Goal: Use online tool/utility: Utilize a website feature to perform a specific function

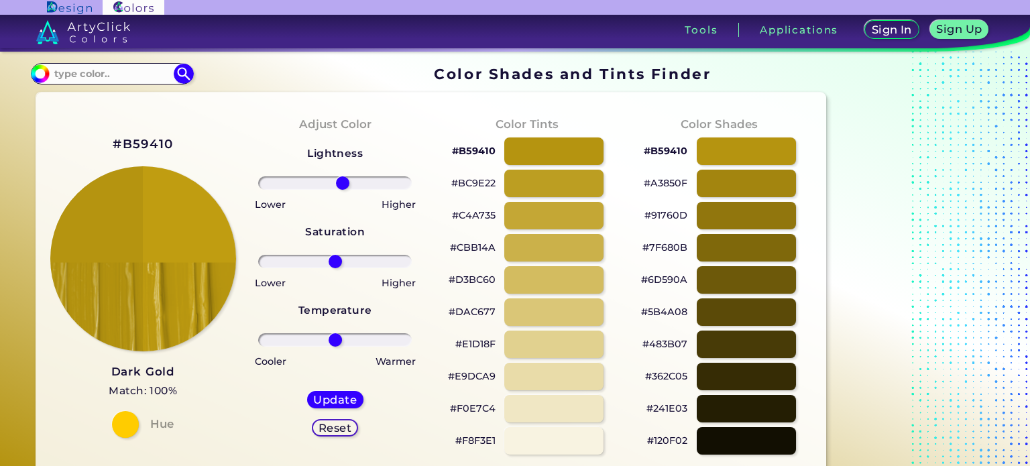
click at [343, 184] on input "range" at bounding box center [335, 182] width 154 height 13
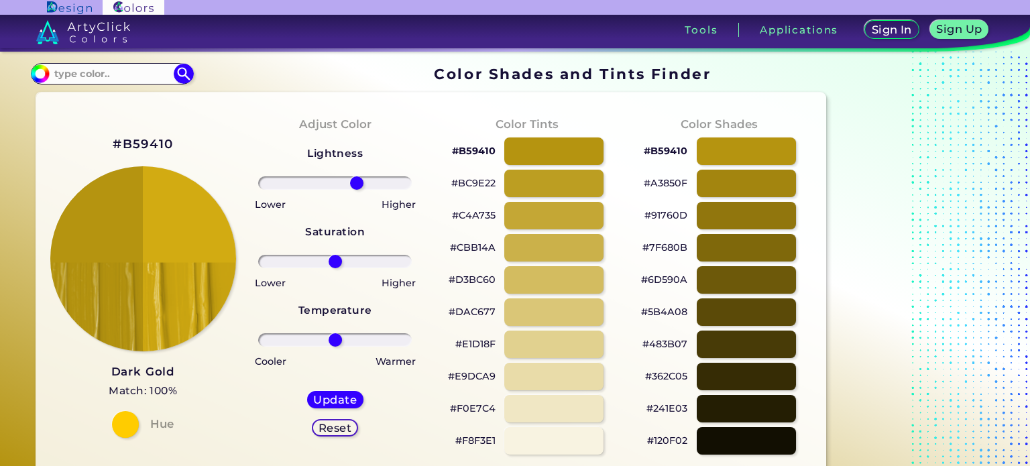
click at [357, 185] on input "range" at bounding box center [335, 182] width 154 height 13
click at [364, 182] on input "range" at bounding box center [335, 182] width 154 height 13
click at [368, 183] on input "range" at bounding box center [335, 182] width 154 height 13
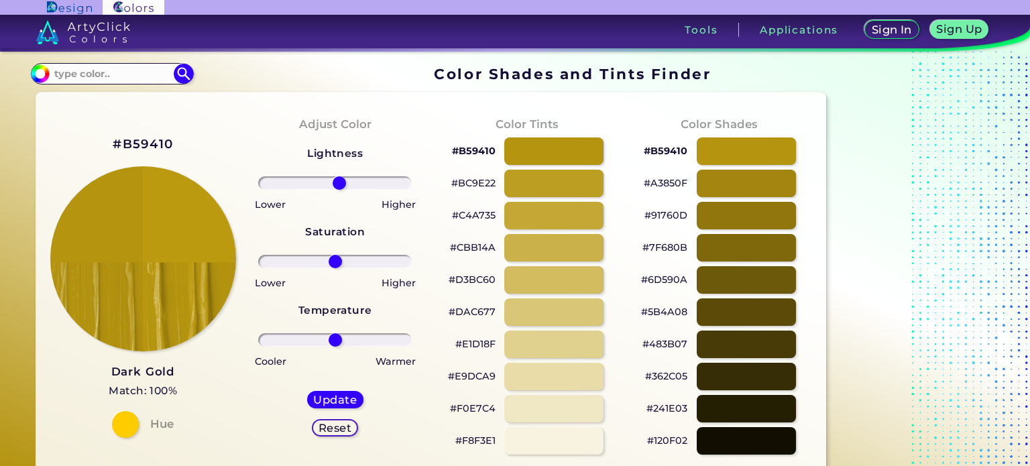
drag, startPoint x: 378, startPoint y: 182, endPoint x: 339, endPoint y: 184, distance: 38.3
type input "6"
click at [339, 184] on input "range" at bounding box center [335, 182] width 154 height 13
click at [128, 71] on input at bounding box center [112, 73] width 125 height 18
type input "g"
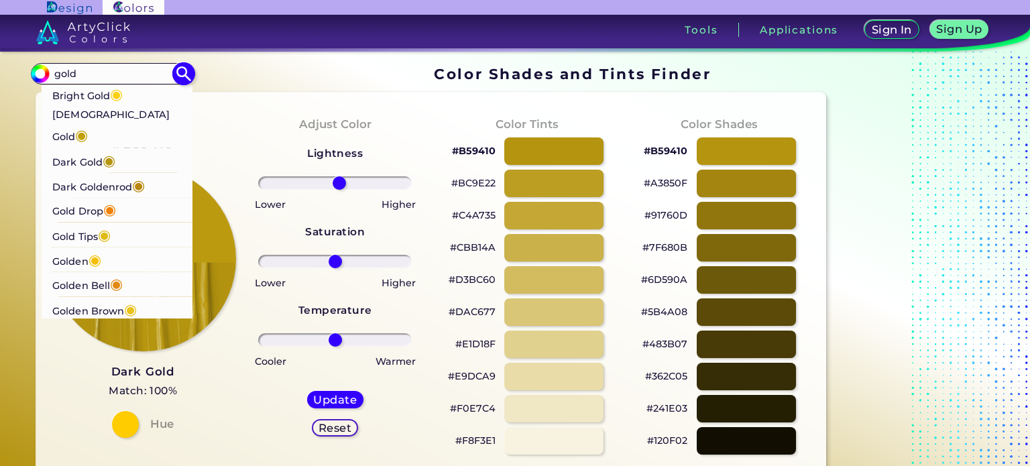
type input "gold"
click at [83, 248] on p "Golden ◉" at bounding box center [76, 260] width 49 height 25
type input "#f5bf03"
type input "#F5BF03"
type input "0"
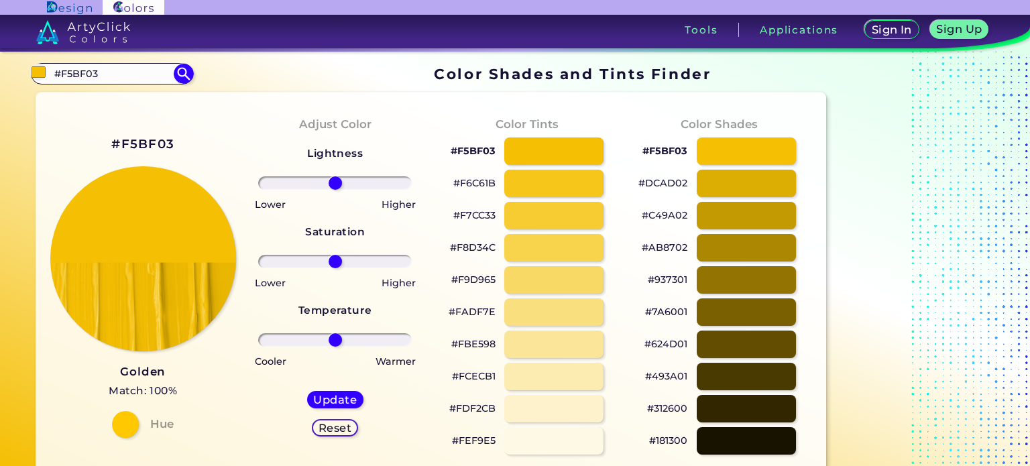
click at [491, 152] on p "#F5BF03" at bounding box center [473, 151] width 45 height 16
drag, startPoint x: 492, startPoint y: 150, endPoint x: 453, endPoint y: 156, distance: 38.8
click at [453, 156] on p "#F5BF03" at bounding box center [473, 151] width 45 height 16
copy p "#F5BF0"
click at [486, 154] on p "#F5BF03 copied" at bounding box center [473, 151] width 45 height 16
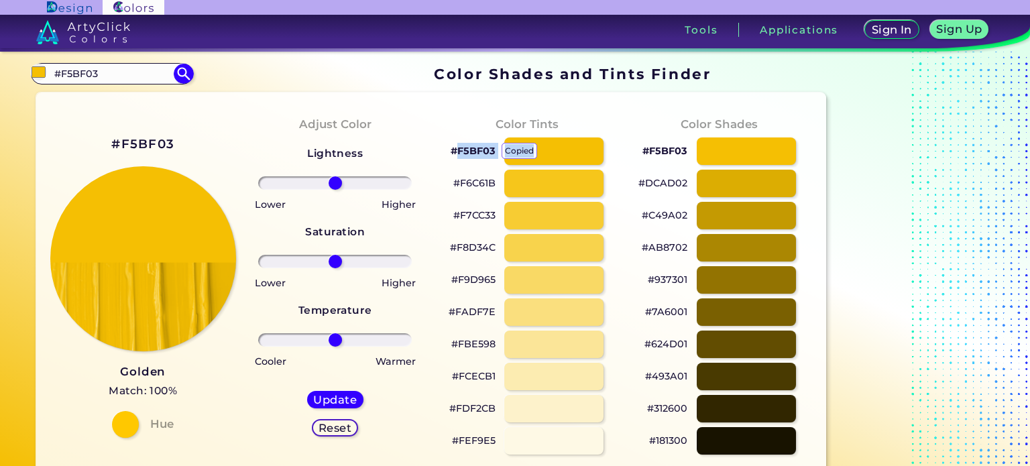
click at [486, 154] on p "#F5BF03 copied copied" at bounding box center [473, 151] width 45 height 16
copy p "F5BF03 copied copied"
click at [514, 148] on p "copied" at bounding box center [520, 151] width 36 height 16
click at [494, 150] on p "#F5BF03" at bounding box center [473, 151] width 45 height 16
drag, startPoint x: 494, startPoint y: 150, endPoint x: 449, endPoint y: 154, distance: 45.1
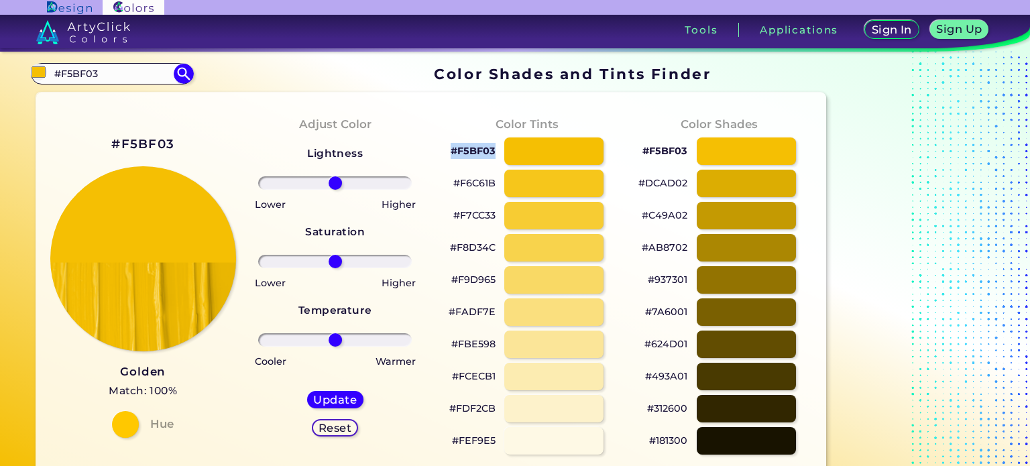
click at [449, 154] on div "#F5BF03" at bounding box center [527, 151] width 170 height 32
copy p "#F5BF03"
click at [468, 182] on p "#F6C61B" at bounding box center [474, 183] width 42 height 16
copy p "#"
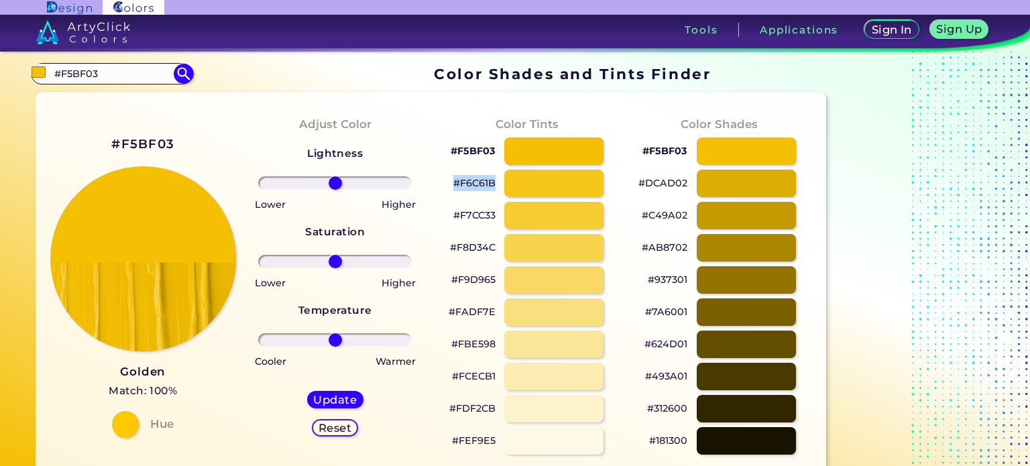
drag, startPoint x: 455, startPoint y: 181, endPoint x: 498, endPoint y: 184, distance: 43.0
click at [498, 184] on div "#F6C61B" at bounding box center [527, 184] width 170 height 32
copy p "#F6C61B"
click at [754, 151] on div at bounding box center [746, 152] width 101 height 28
type input "#f5bf03"
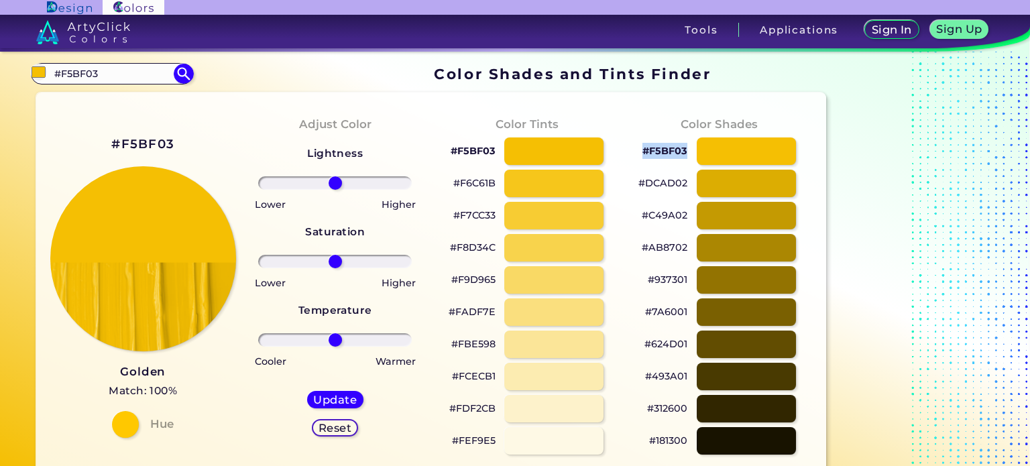
drag, startPoint x: 688, startPoint y: 154, endPoint x: 651, endPoint y: 155, distance: 36.2
click at [643, 155] on div "#F5BF03" at bounding box center [719, 151] width 170 height 32
copy p "#F5BF03"
